Goal: Transaction & Acquisition: Purchase product/service

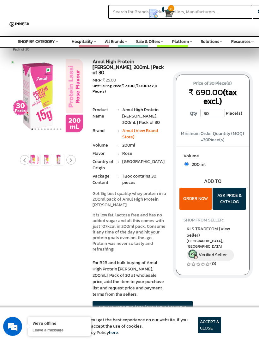
click at [191, 190] on button "ORDER NOW" at bounding box center [195, 199] width 33 height 22
click at [197, 196] on button "ORDER NOW" at bounding box center [195, 199] width 33 height 22
click at [224, 196] on button "ASK PRICE & CATALOG" at bounding box center [229, 199] width 33 height 22
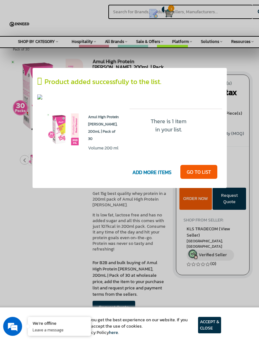
click at [197, 173] on link "GO T0 LIST" at bounding box center [198, 172] width 37 height 14
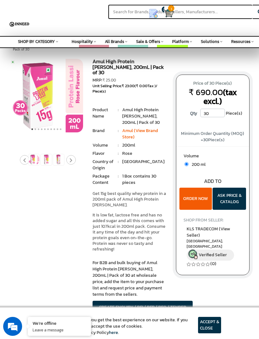
click at [197, 189] on button "ORDER NOW" at bounding box center [195, 199] width 33 height 22
click at [202, 191] on button "ORDER NOW" at bounding box center [195, 199] width 33 height 22
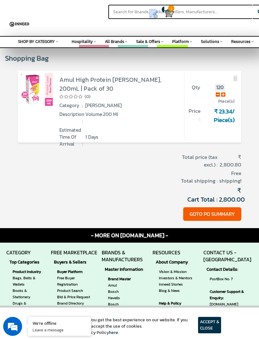
click at [218, 84] on input "120" at bounding box center [220, 88] width 10 height 8
click at [216, 93] on icon at bounding box center [218, 94] width 4 height 5
click at [216, 94] on icon at bounding box center [218, 94] width 4 height 5
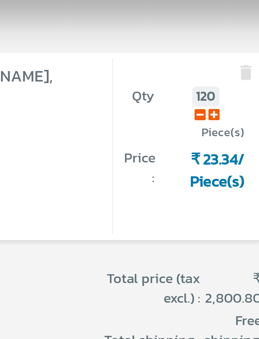
click at [216, 92] on icon at bounding box center [218, 94] width 4 height 5
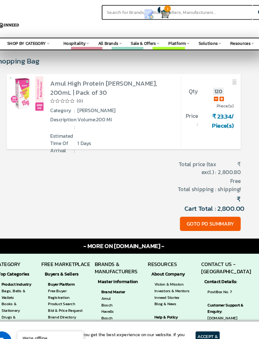
click at [232, 75] on img at bounding box center [236, 79] width 8 height 8
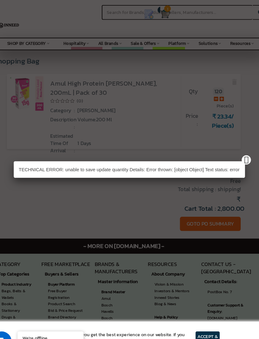
click at [242, 154] on link at bounding box center [246, 153] width 9 height 9
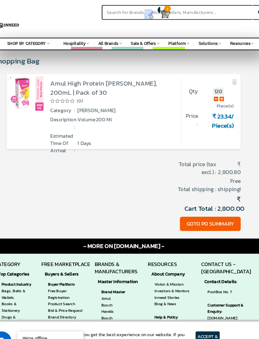
click at [200, 209] on button "GOTO PO SUMMARY" at bounding box center [212, 214] width 58 height 14
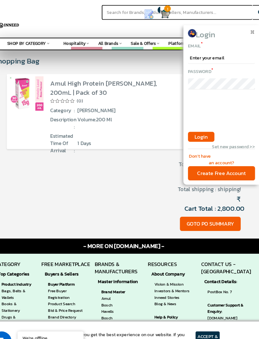
click at [251, 28] on span at bounding box center [253, 29] width 5 height 5
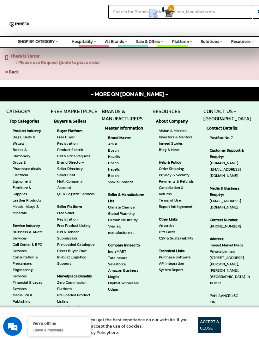
click at [11, 74] on link "« Back" at bounding box center [12, 72] width 14 height 7
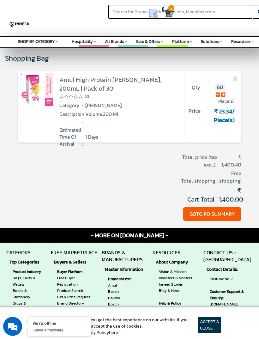
click at [197, 211] on button "GOTO PO SUMMARY" at bounding box center [212, 214] width 58 height 14
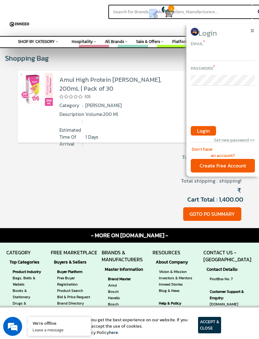
click at [214, 55] on input "email" at bounding box center [223, 55] width 64 height 11
click at [198, 148] on div "Don't have an account?" at bounding box center [223, 152] width 64 height 13
click at [204, 146] on div "Don't have an account?" at bounding box center [223, 152] width 64 height 13
click at [215, 154] on div "Don't have an account?" at bounding box center [223, 152] width 64 height 13
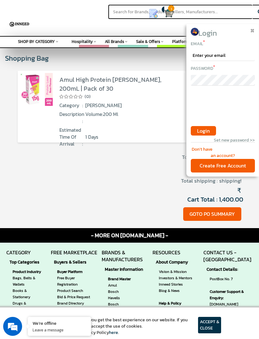
scroll to position [5, 0]
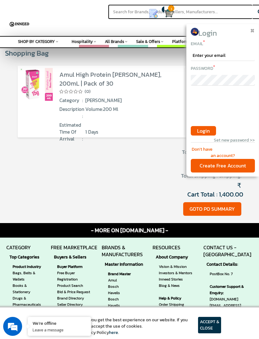
click at [227, 152] on div "Don't have an account?" at bounding box center [223, 152] width 64 height 13
click at [236, 164] on div "Create Free Account" at bounding box center [223, 166] width 64 height 14
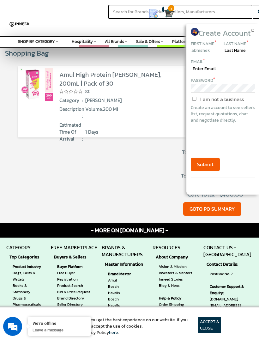
type input "abhishek"
click at [236, 53] on input "text" at bounding box center [239, 50] width 31 height 7
type input "kumar"
click at [210, 70] on input "text" at bounding box center [223, 69] width 64 height 8
type input "abhi.kes.11@gmail.com"
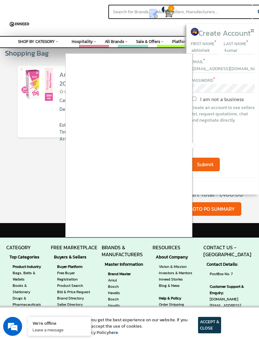
click at [177, 237] on div at bounding box center [129, 145] width 126 height 183
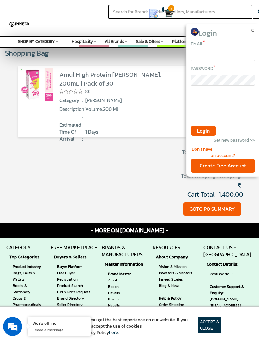
click at [232, 51] on input "email" at bounding box center [223, 55] width 64 height 11
type input "abhi.kes.11@gmail.com"
click at [206, 131] on span "Login" at bounding box center [203, 131] width 13 height 8
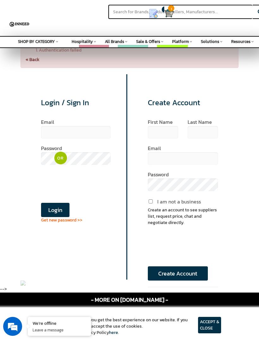
click at [162, 122] on label "first name" at bounding box center [163, 121] width 30 height 5
click at [157, 138] on input "text" at bounding box center [163, 132] width 30 height 13
type input "abhishek"
click at [206, 127] on input "text" at bounding box center [203, 132] width 30 height 13
type input "kumar"
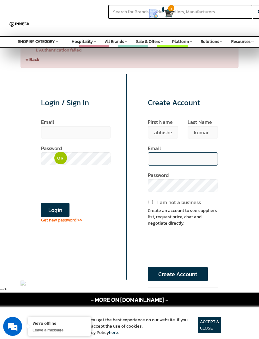
click at [165, 162] on input "email" at bounding box center [183, 158] width 70 height 13
type input "abhi.kes.11@gmail.com"
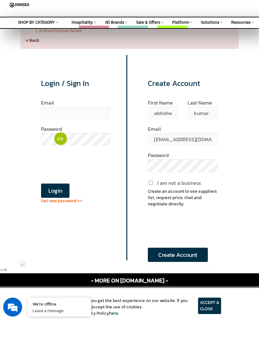
scroll to position [19, 0]
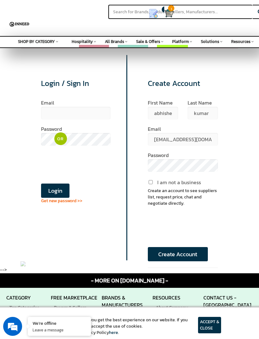
click at [174, 254] on button "Create Account" at bounding box center [178, 254] width 60 height 14
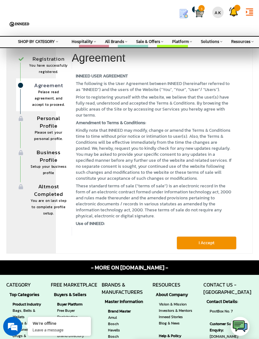
click at [215, 237] on button "I Accept" at bounding box center [207, 242] width 60 height 13
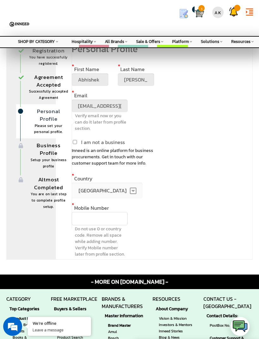
click at [73, 140] on input "I am not a business" at bounding box center [75, 142] width 6 height 4
checkbox input "true"
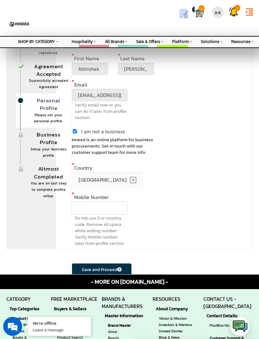
scroll to position [31, 0]
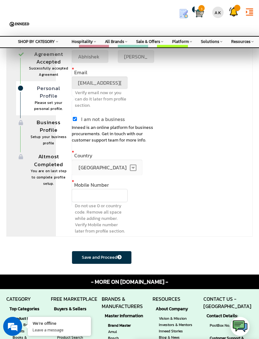
click at [94, 195] on input "text" at bounding box center [100, 195] width 56 height 13
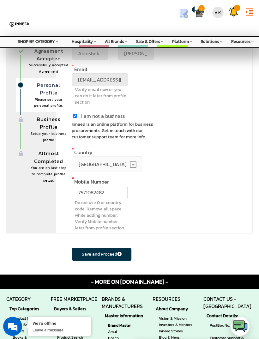
scroll to position [34, 0]
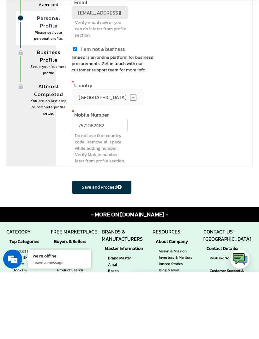
type input "7571082482"
click at [105, 248] on button "Save and Proceed" at bounding box center [102, 254] width 60 height 13
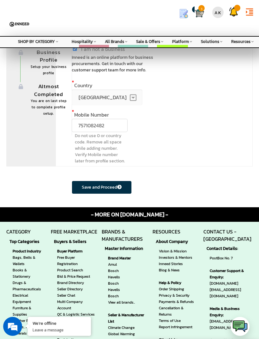
click at [98, 194] on button "Save and Proceed" at bounding box center [102, 187] width 60 height 13
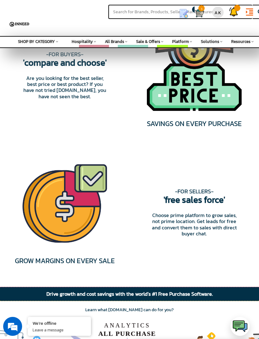
scroll to position [752, 0]
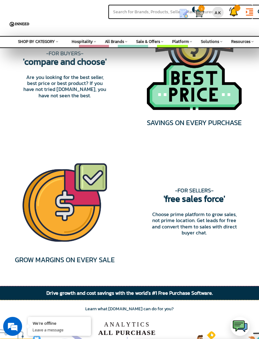
click at [198, 11] on img at bounding box center [199, 13] width 9 height 9
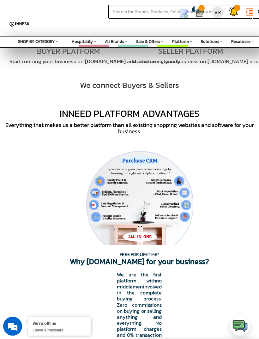
scroll to position [131, 0]
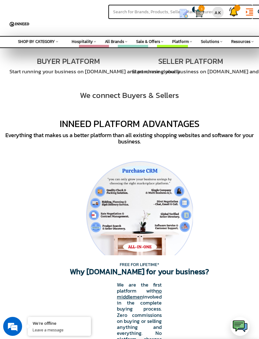
click at [200, 11] on img at bounding box center [199, 13] width 9 height 9
click at [201, 12] on img at bounding box center [199, 13] width 9 height 9
click at [198, 9] on img at bounding box center [199, 13] width 9 height 9
click at [199, 10] on span "1" at bounding box center [201, 8] width 6 height 6
click at [198, 10] on img at bounding box center [199, 13] width 9 height 9
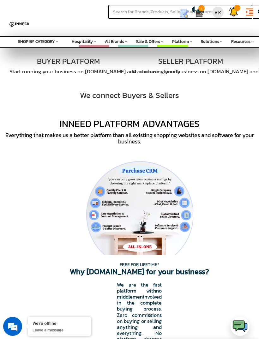
click at [198, 12] on img at bounding box center [199, 13] width 9 height 9
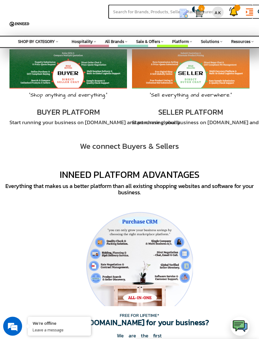
scroll to position [0, 0]
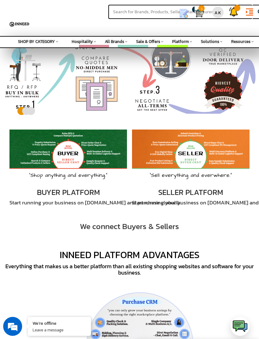
click at [198, 14] on img at bounding box center [199, 13] width 9 height 9
click at [197, 14] on img at bounding box center [199, 13] width 9 height 9
click at [202, 13] on img at bounding box center [199, 13] width 9 height 9
click at [218, 11] on div "AK" at bounding box center [217, 12] width 11 height 11
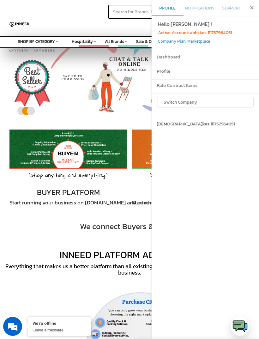
click at [253, 6] on icon "close" at bounding box center [252, 7] width 6 height 6
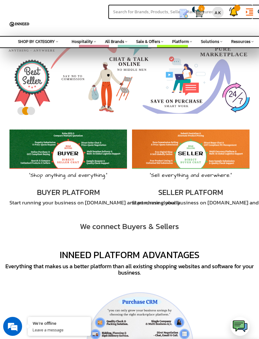
click at [201, 8] on span "1" at bounding box center [201, 8] width 6 height 6
click at [201, 7] on span "1" at bounding box center [201, 8] width 6 height 6
click at [200, 9] on span "1" at bounding box center [201, 8] width 6 height 6
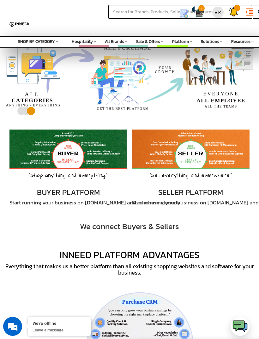
click at [248, 9] on icon "format_indent_increase" at bounding box center [249, 11] width 9 height 9
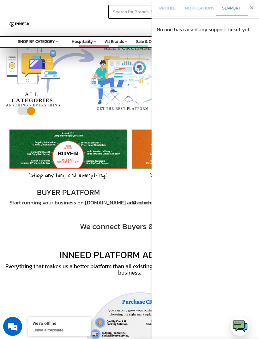
click at [253, 11] on icon "close" at bounding box center [252, 7] width 6 height 6
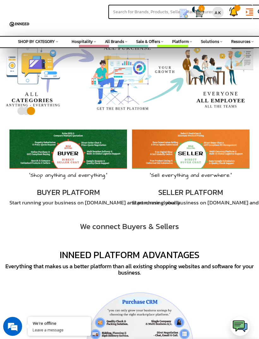
click at [200, 9] on span "1" at bounding box center [201, 8] width 6 height 6
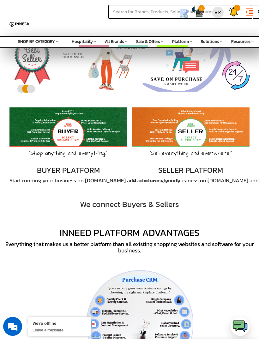
scroll to position [11, 0]
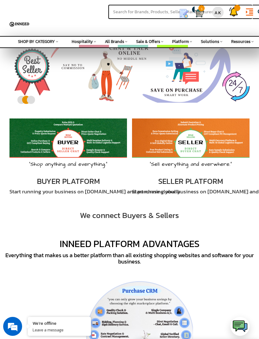
click at [198, 11] on img at bounding box center [199, 13] width 9 height 9
click at [198, 10] on img at bounding box center [199, 13] width 9 height 9
click at [197, 10] on img at bounding box center [199, 13] width 9 height 9
click at [199, 10] on img at bounding box center [199, 13] width 9 height 9
click at [199, 10] on span "1" at bounding box center [201, 8] width 6 height 6
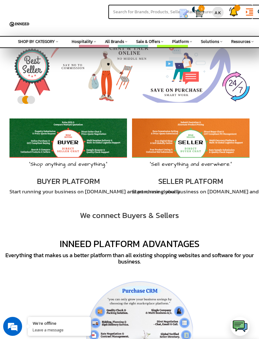
click at [156, 43] on span "Sale & Offers" at bounding box center [148, 42] width 24 height 6
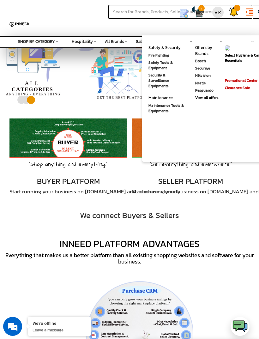
click at [45, 44] on span "SHOP BY CATEGORY" at bounding box center [36, 42] width 37 height 6
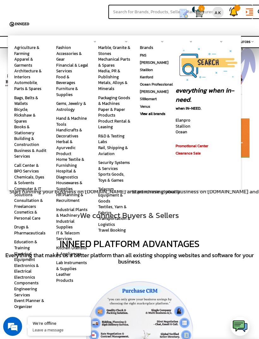
click at [240, 99] on div "everything when in-need." at bounding box center [208, 94] width 65 height 20
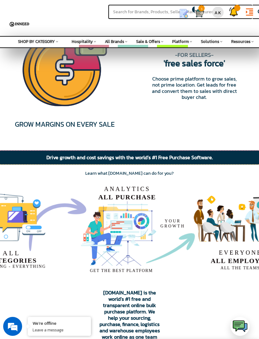
scroll to position [879, 0]
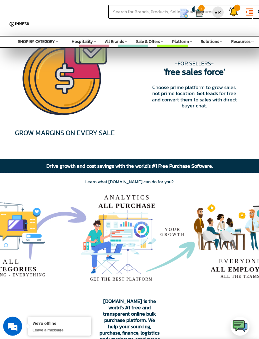
click at [202, 11] on img at bounding box center [199, 13] width 9 height 9
click at [201, 11] on img at bounding box center [199, 13] width 9 height 9
click at [168, 7] on input "text" at bounding box center [180, 12] width 144 height 14
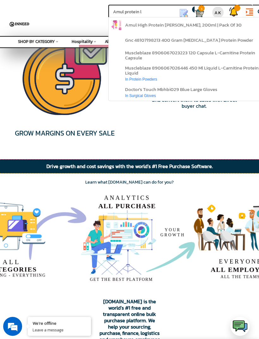
type input "Amul protein l"
click at [225, 25] on span "amul high protein [PERSON_NAME], 200ml | pack of 30" at bounding box center [183, 24] width 117 height 7
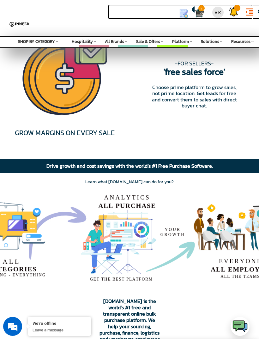
click at [128, 12] on input "text" at bounding box center [180, 12] width 144 height 14
click at [158, 13] on input "Amul high" at bounding box center [180, 12] width 144 height 14
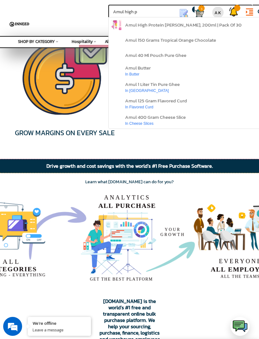
click at [155, 72] on link "amul butter in butter" at bounding box center [189, 71] width 160 height 16
type input "amul-high-p"
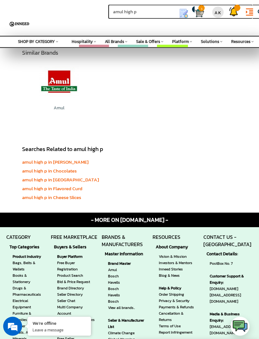
scroll to position [1827, 0]
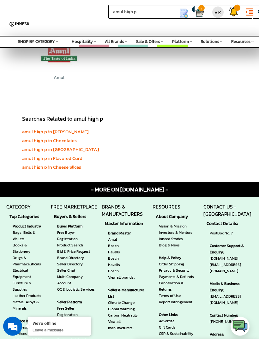
click at [72, 128] on link "amul high p in [PERSON_NAME]" at bounding box center [55, 131] width 66 height 7
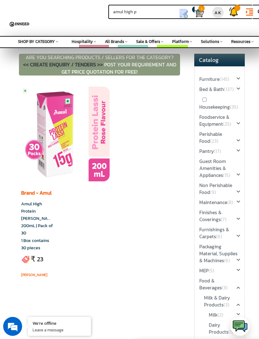
click at [70, 137] on img at bounding box center [65, 134] width 88 height 95
click at [37, 218] on link "Amul High Protein [PERSON_NAME], 200mL | Pack of 30" at bounding box center [38, 219] width 35 height 36
click at [45, 237] on h3 "1 Box contains 30 pieces" at bounding box center [40, 244] width 39 height 15
click at [41, 214] on link "Amul High Protein [PERSON_NAME], 200mL | Pack of 30" at bounding box center [38, 219] width 35 height 36
click at [53, 154] on img at bounding box center [65, 134] width 88 height 95
